Goal: Transaction & Acquisition: Download file/media

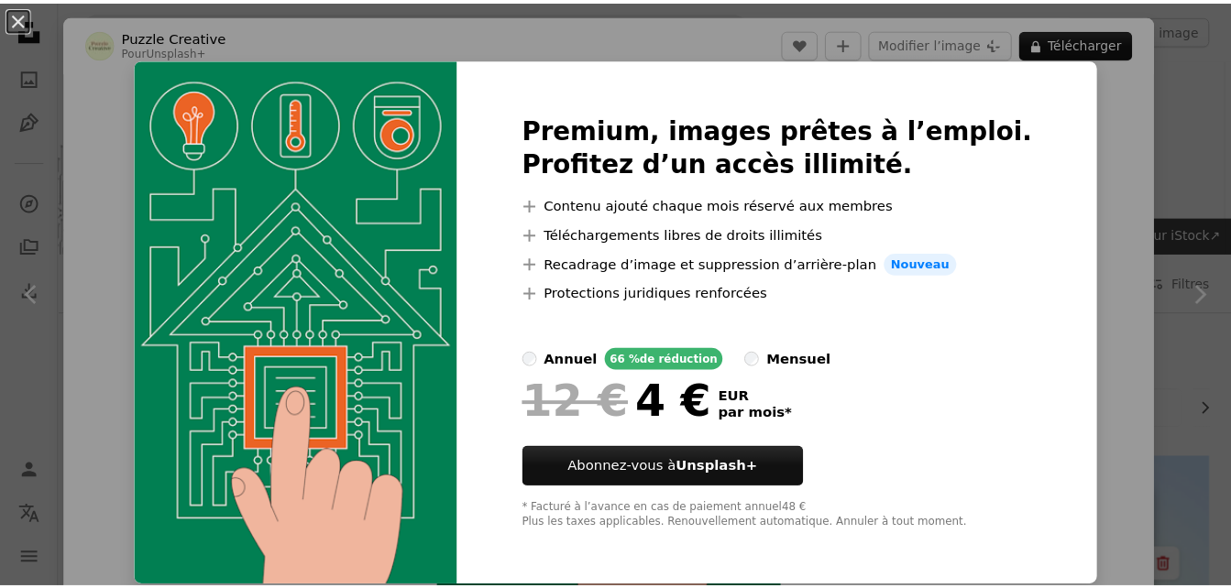
scroll to position [2485, 0]
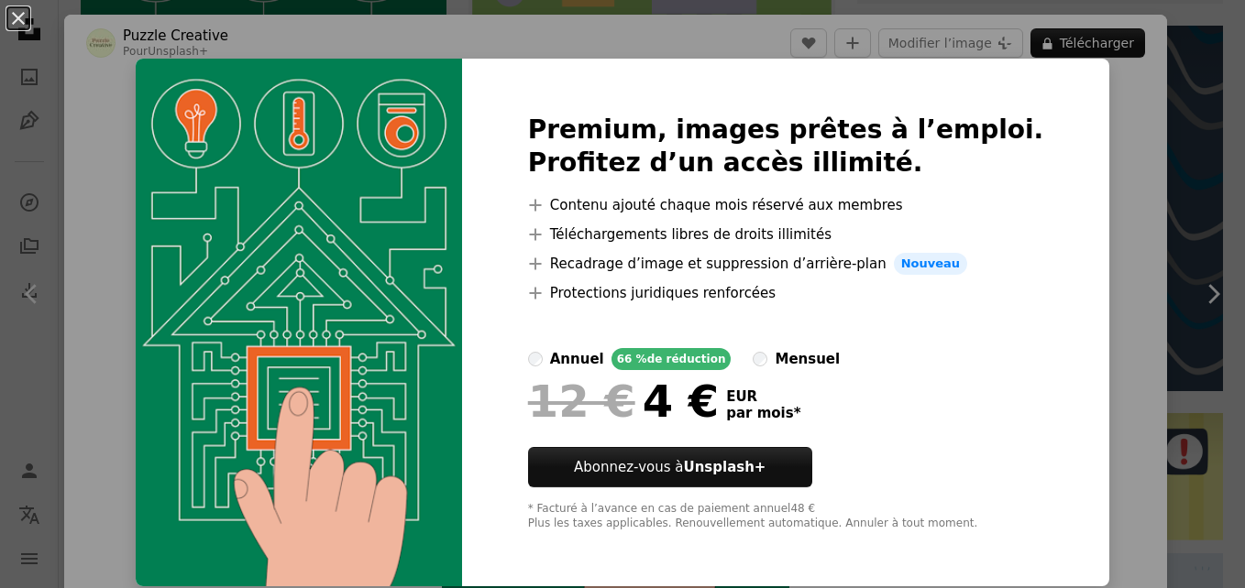
click at [1219, 58] on div "An X shape Premium, images prêtes à l’emploi. Profitez d’un accès illimité. A p…" at bounding box center [622, 294] width 1245 height 588
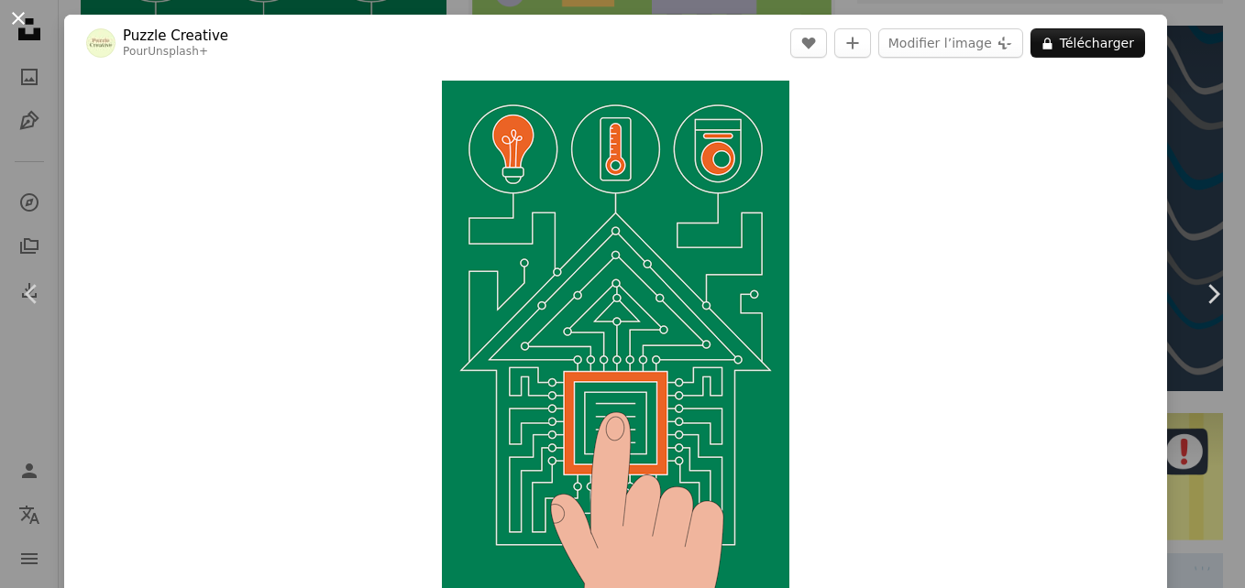
click at [27, 23] on button "An X shape" at bounding box center [18, 18] width 22 height 22
